Goal: Check status

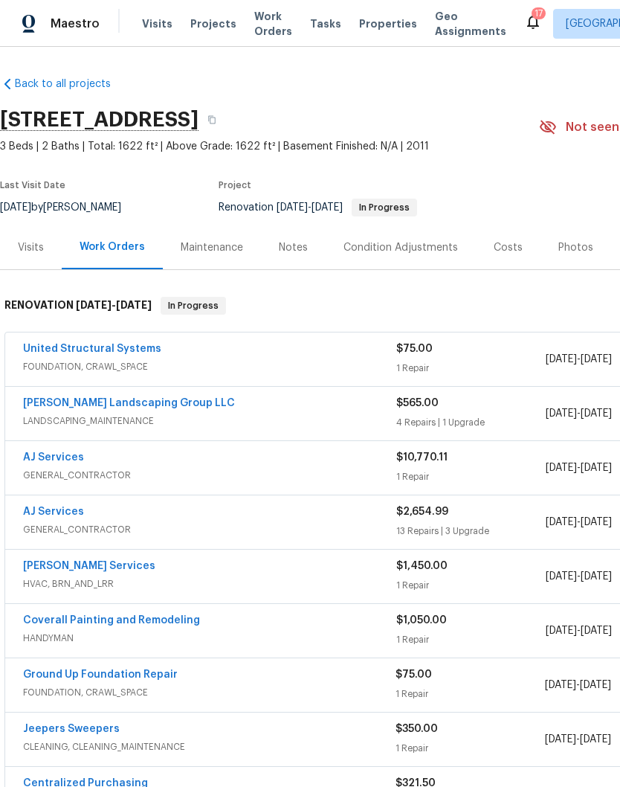
click at [152, 672] on link "Ground Up Foundation Repair" at bounding box center [100, 674] width 155 height 10
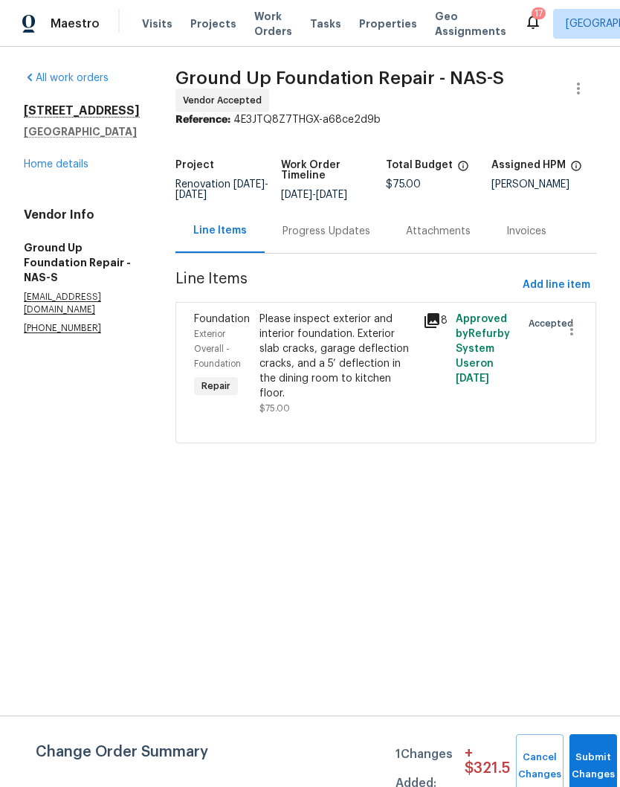
click at [346, 326] on div "Please inspect exterior and interior foundation. Exterior slab cracks, garage d…" at bounding box center [336, 356] width 155 height 89
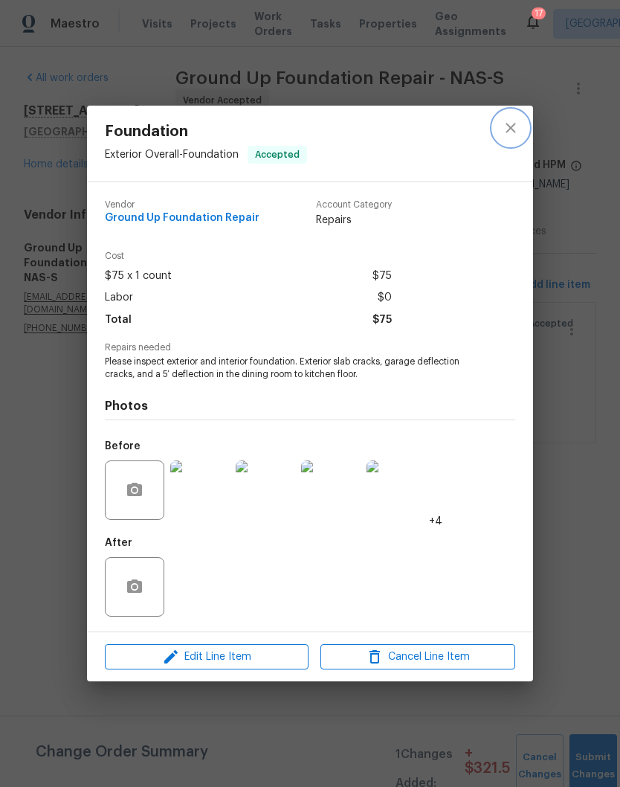
click at [510, 132] on icon "close" at bounding box center [511, 128] width 18 height 18
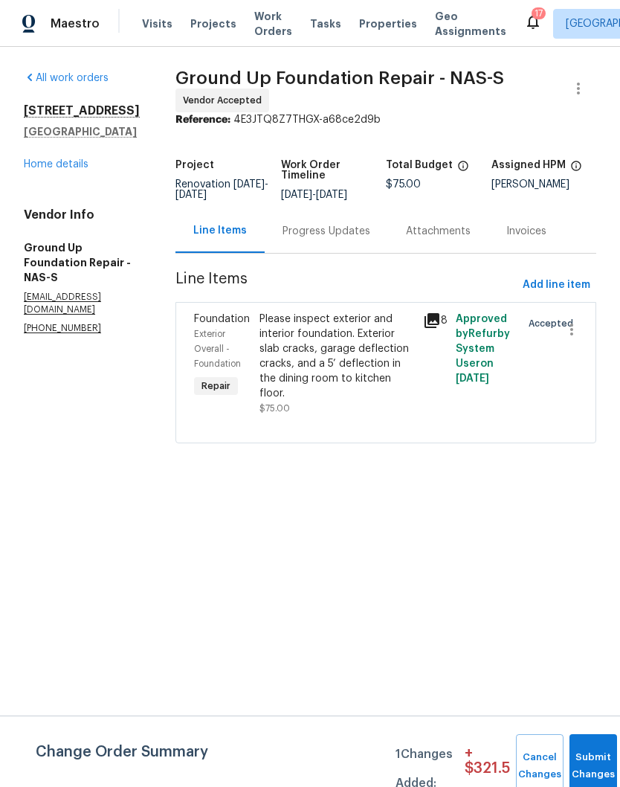
click at [325, 230] on div "Progress Updates" at bounding box center [327, 231] width 88 height 15
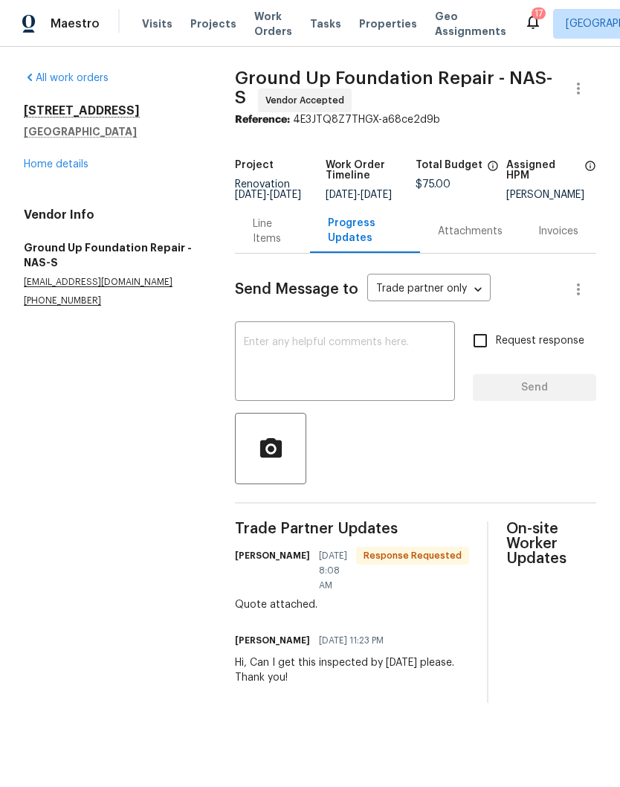
click at [382, 348] on textarea at bounding box center [345, 363] width 202 height 52
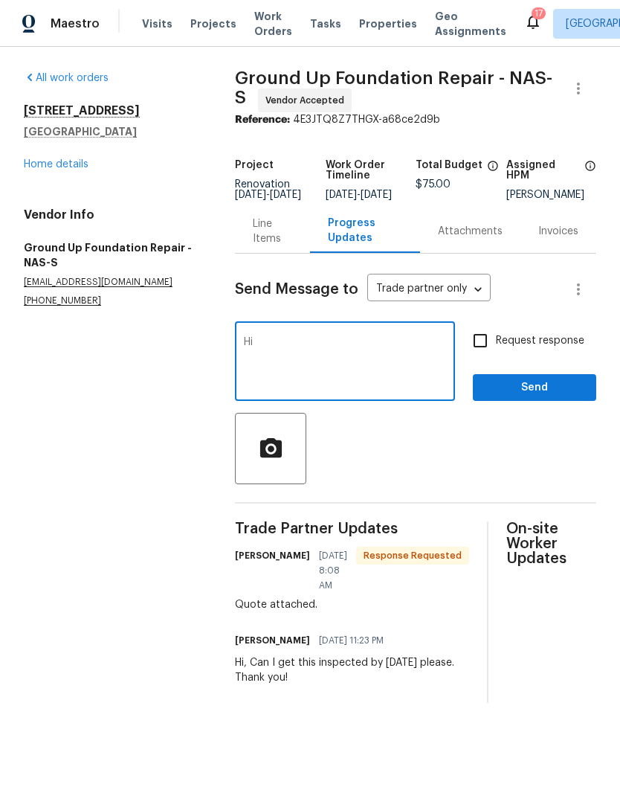
type textarea "H"
click at [72, 166] on link "Home details" at bounding box center [56, 164] width 65 height 10
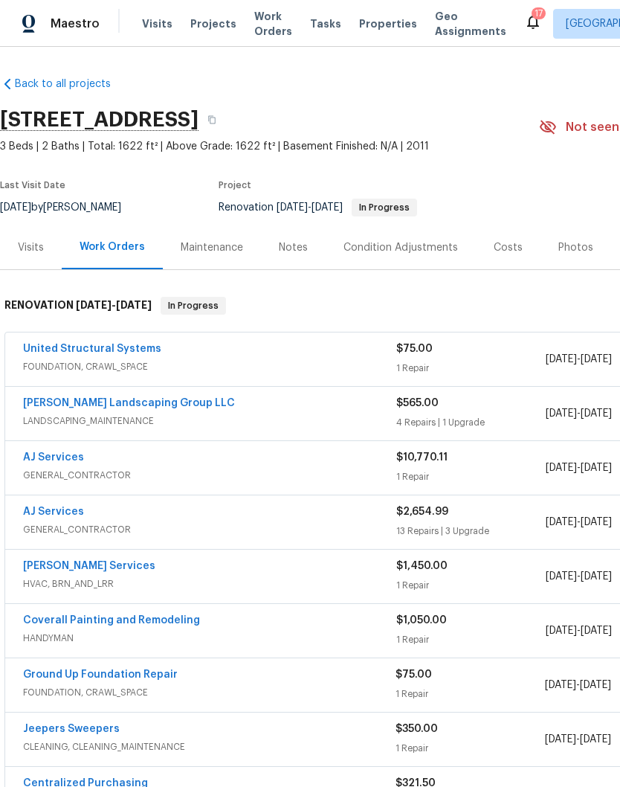
click at [156, 671] on link "Ground Up Foundation Repair" at bounding box center [100, 674] width 155 height 10
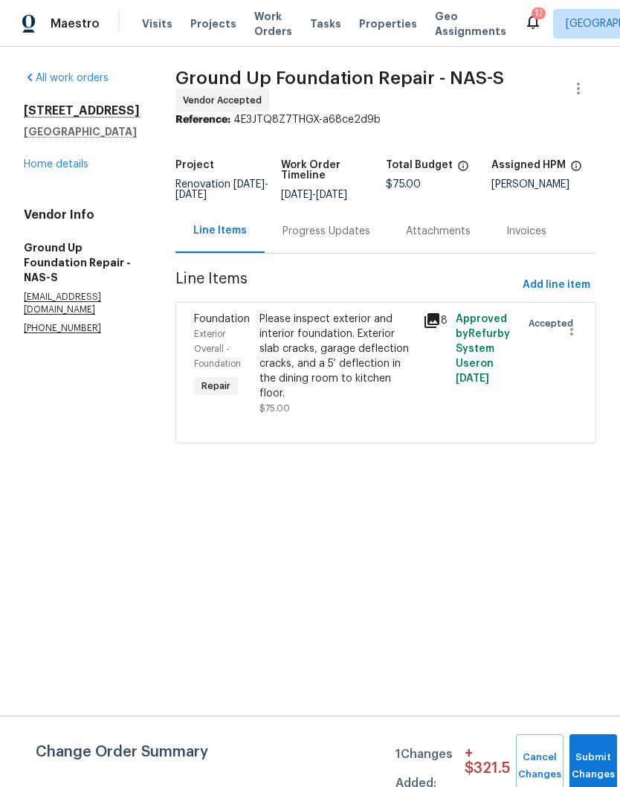
click at [67, 170] on link "Home details" at bounding box center [56, 164] width 65 height 10
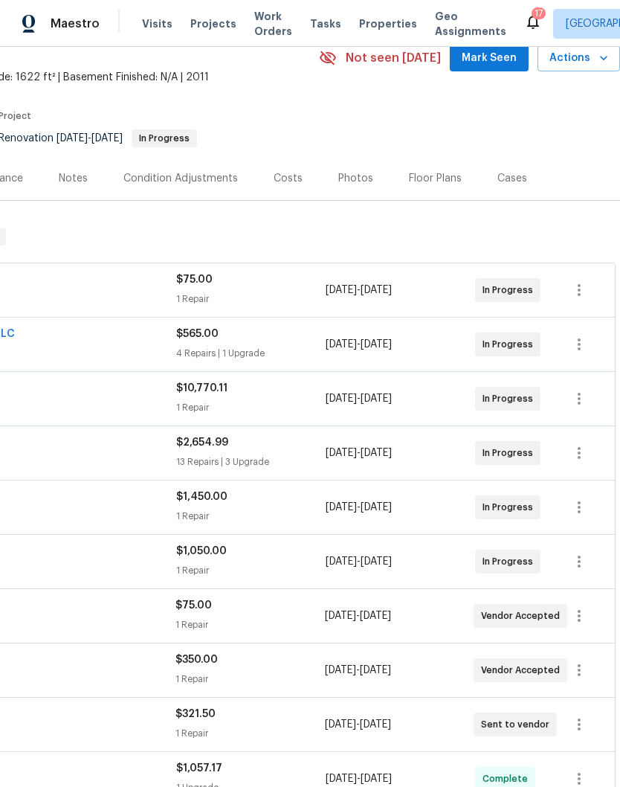
scroll to position [69, 220]
click at [582, 292] on icon "button" at bounding box center [579, 290] width 18 height 18
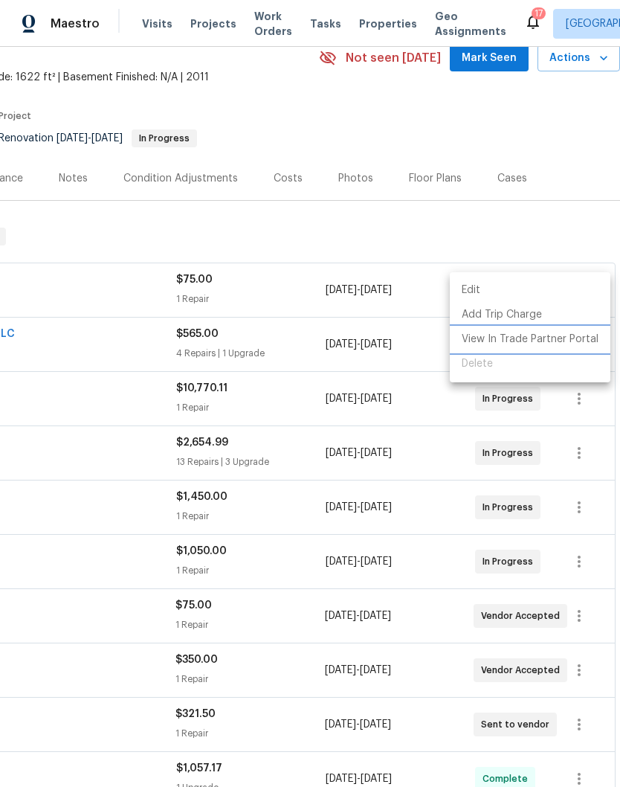
click at [538, 340] on li "View In Trade Partner Portal" at bounding box center [530, 339] width 161 height 25
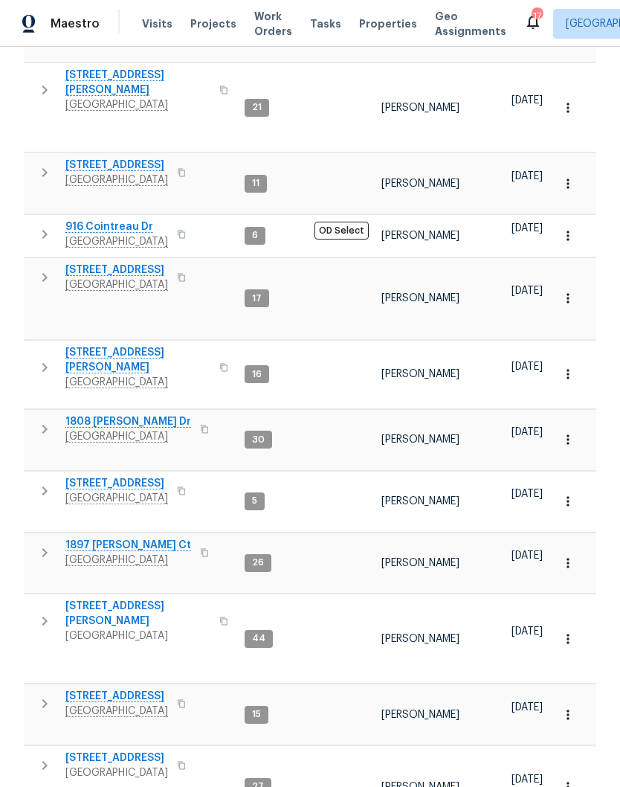
scroll to position [377, 0]
click at [116, 599] on span "[STREET_ADDRESS][PERSON_NAME]" at bounding box center [137, 614] width 145 height 30
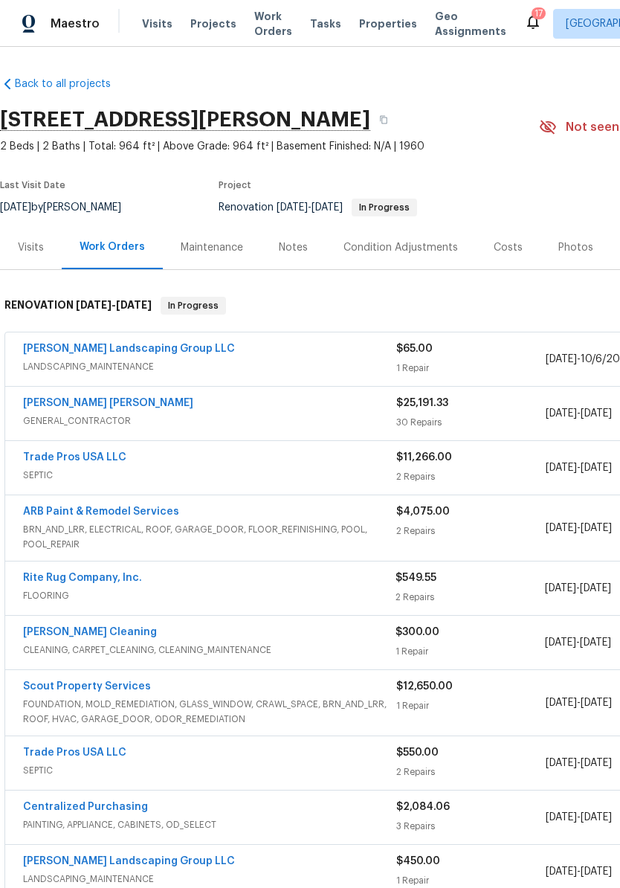
click at [295, 248] on div "Notes" at bounding box center [293, 247] width 29 height 15
